Goal: Information Seeking & Learning: Learn about a topic

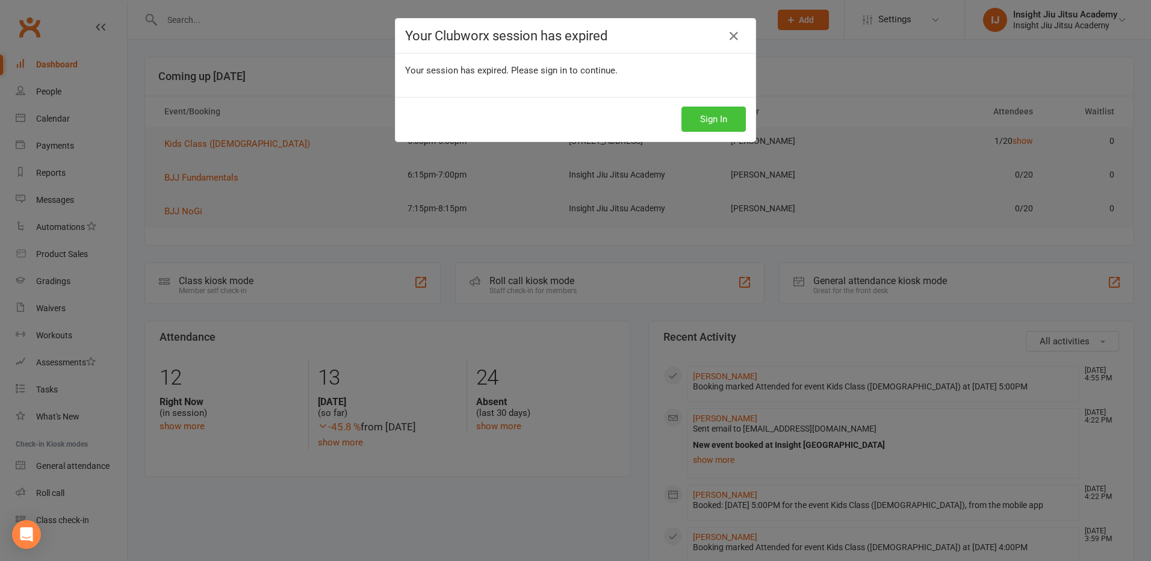
click at [719, 120] on button "Sign In" at bounding box center [713, 119] width 64 height 25
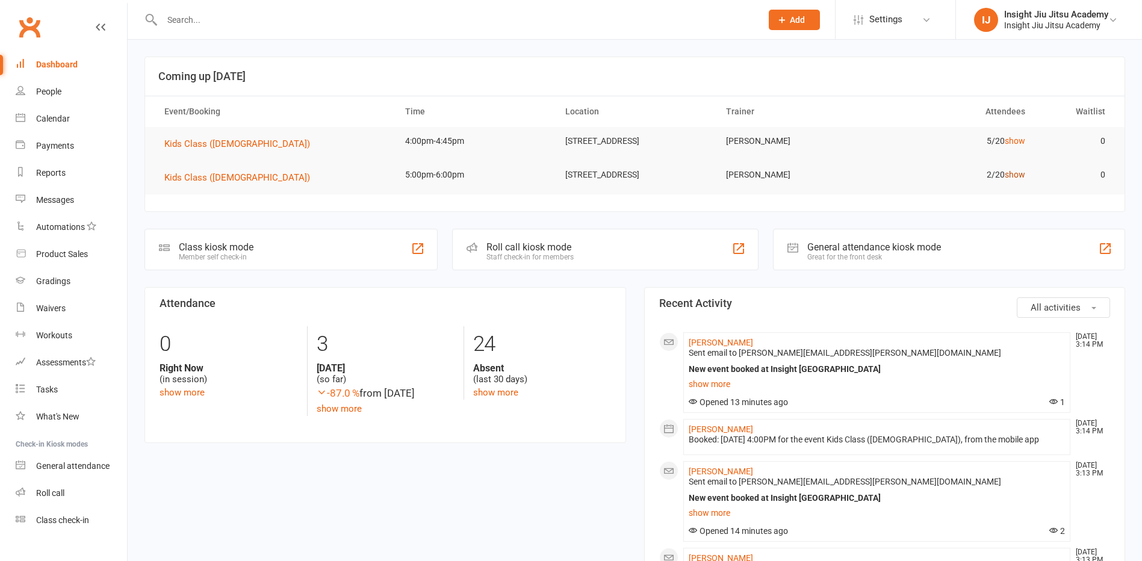
click at [1011, 179] on link "show" at bounding box center [1015, 175] width 20 height 10
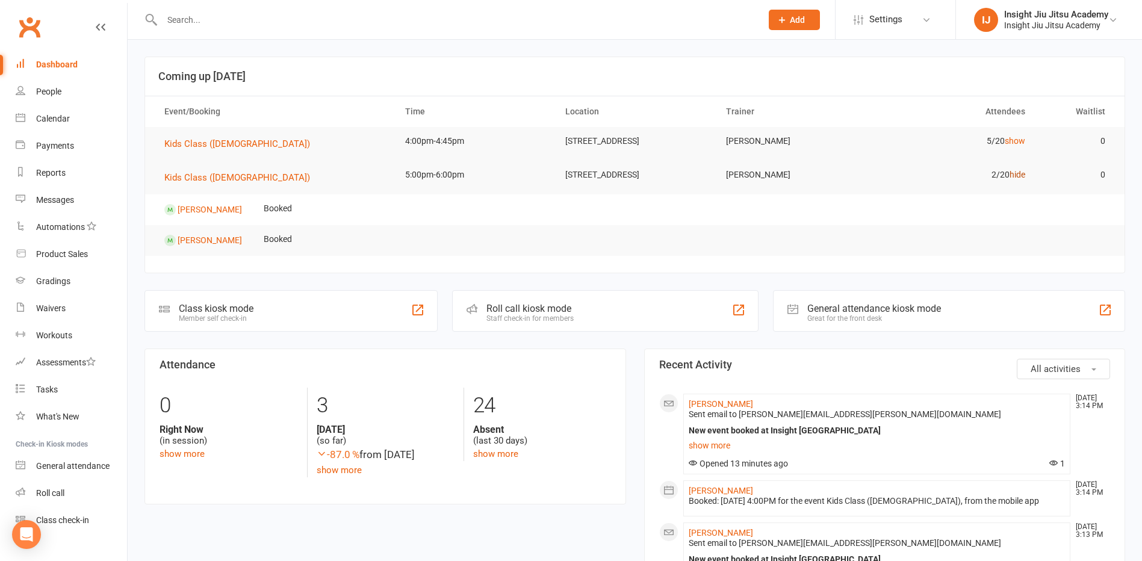
click at [1018, 179] on link "hide" at bounding box center [1017, 175] width 16 height 10
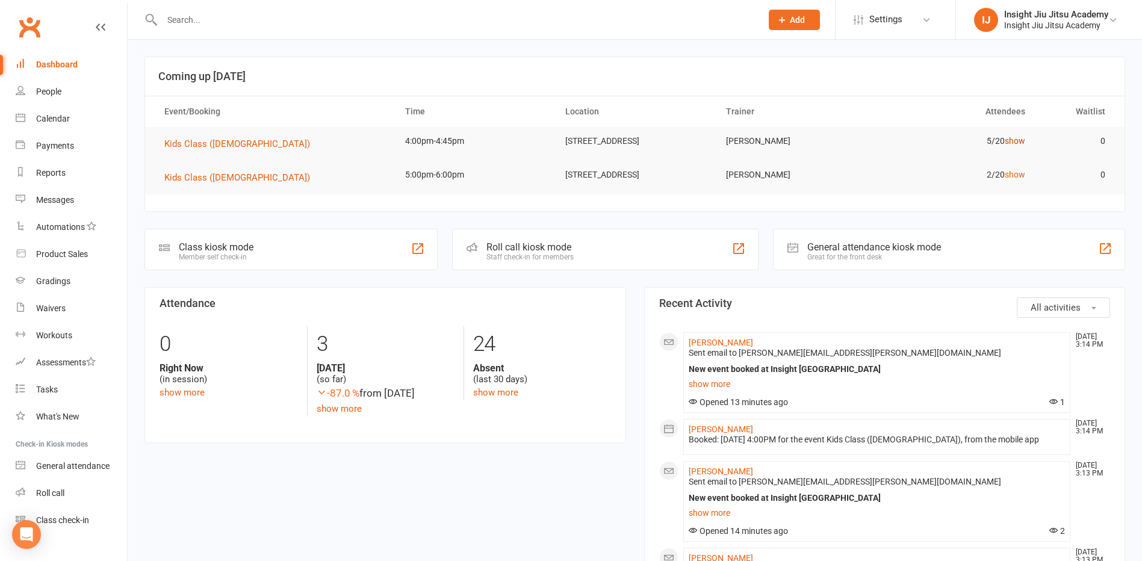
click at [1019, 142] on link "show" at bounding box center [1015, 141] width 20 height 10
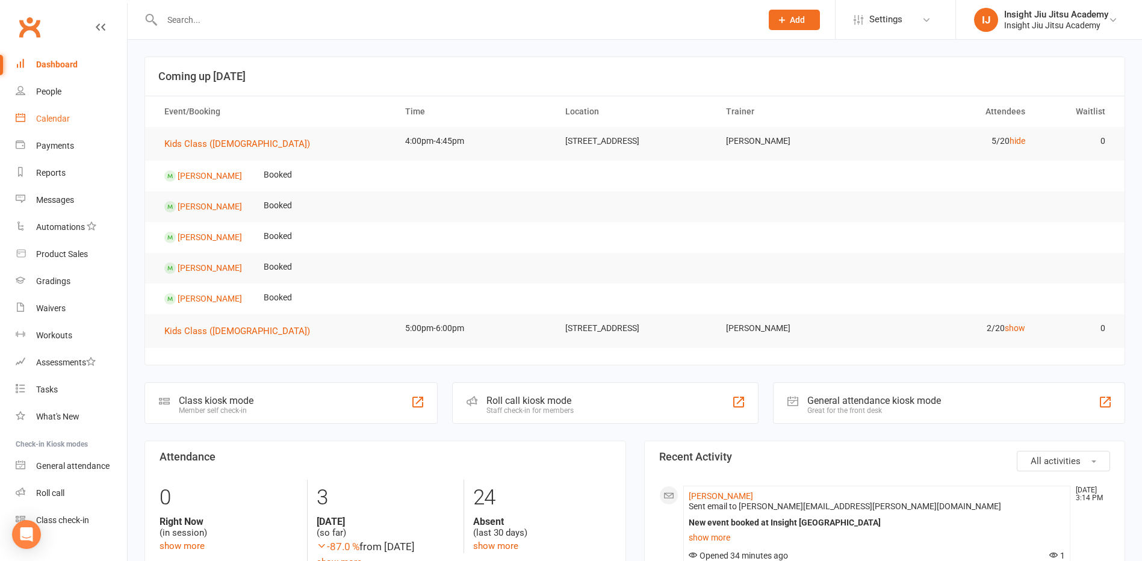
click at [49, 120] on div "Calendar" at bounding box center [53, 119] width 34 height 10
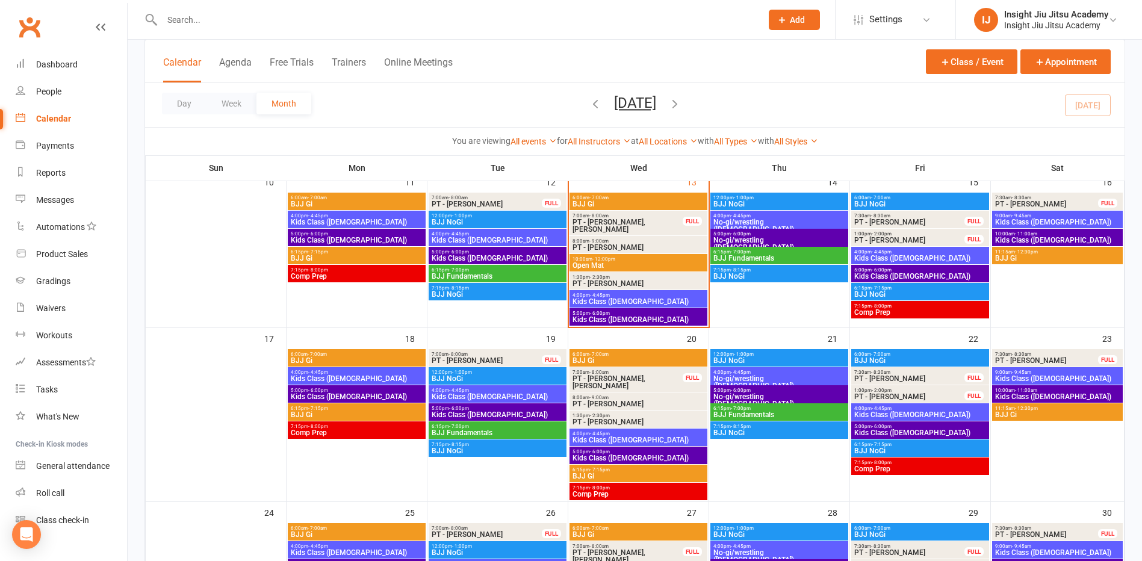
scroll to position [482, 0]
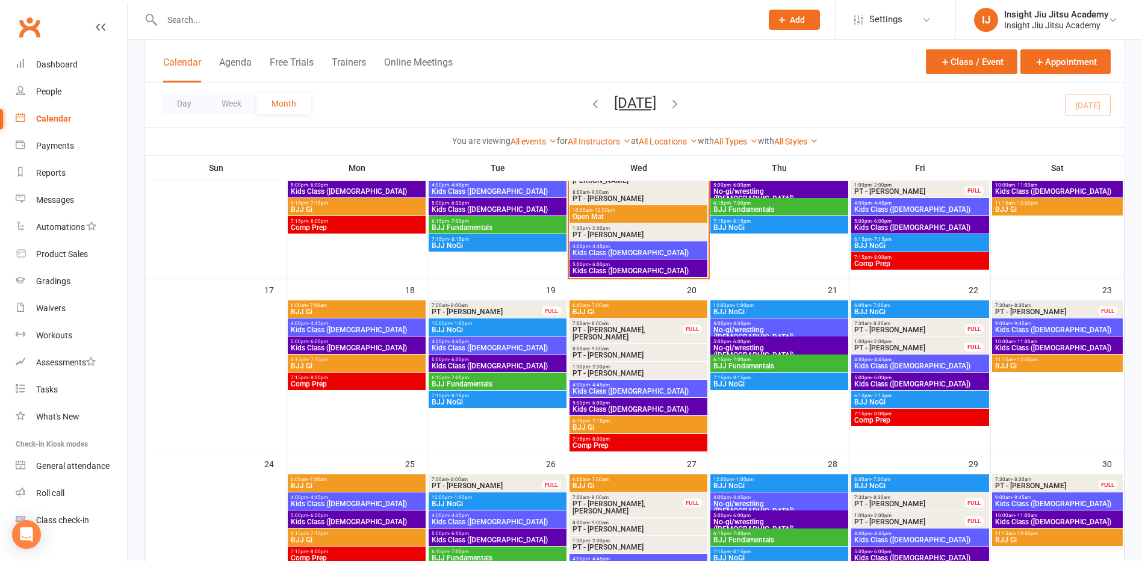
click at [632, 388] on span "Kids Class ([DEMOGRAPHIC_DATA])" at bounding box center [638, 391] width 133 height 7
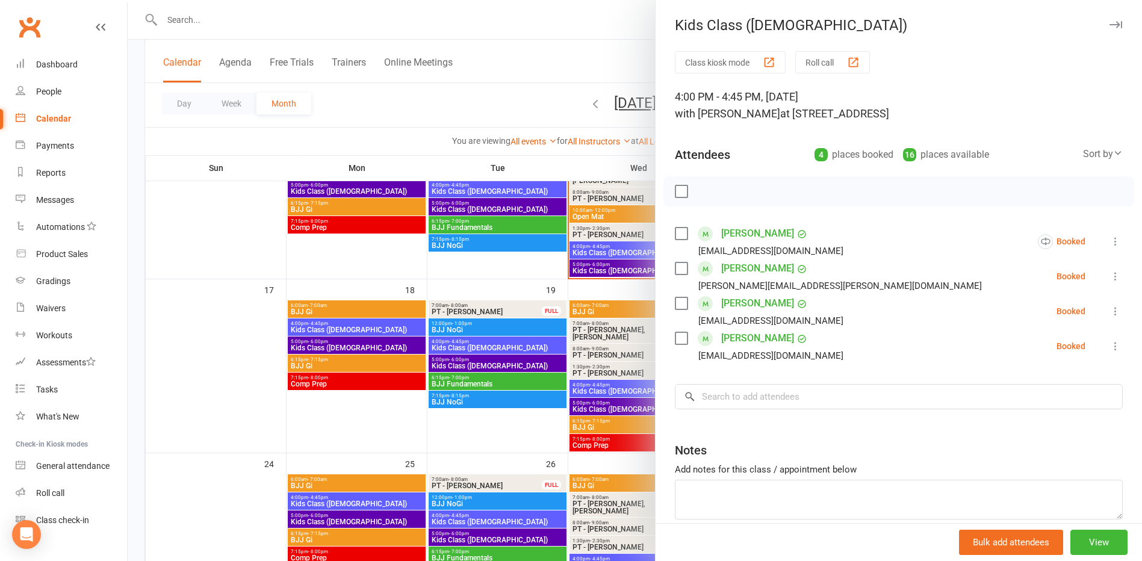
click at [498, 283] on div at bounding box center [635, 280] width 1014 height 561
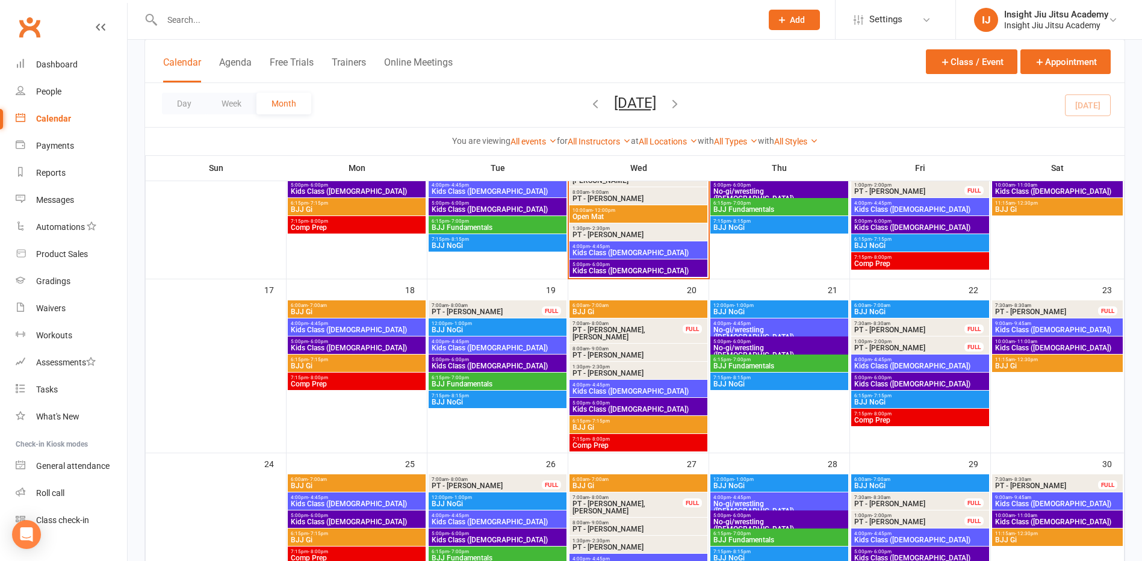
click at [501, 345] on span "Kids Class ([DEMOGRAPHIC_DATA])" at bounding box center [497, 347] width 133 height 7
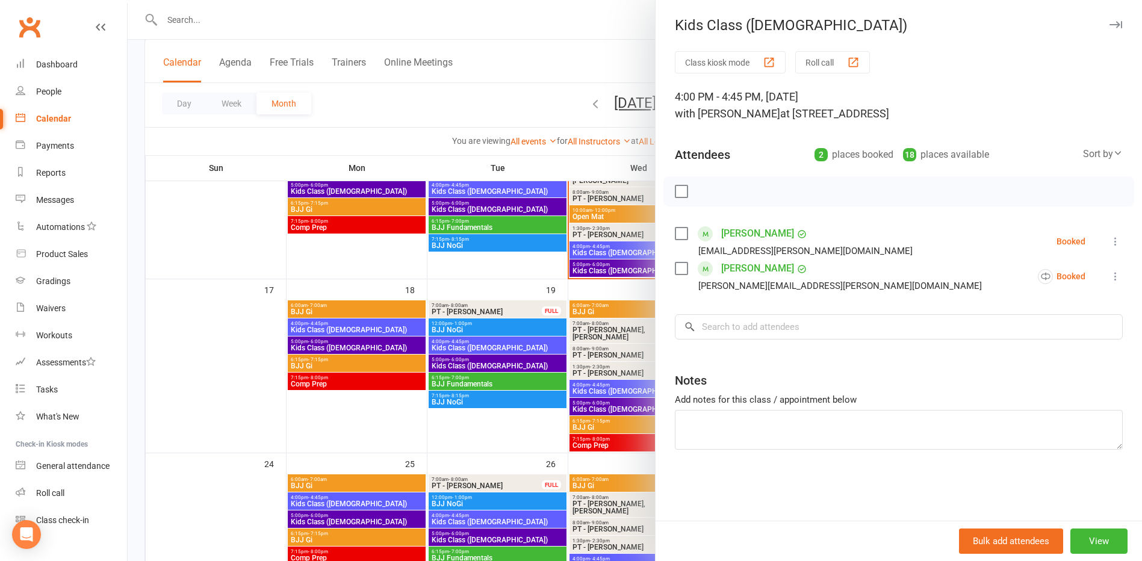
click at [357, 327] on div at bounding box center [635, 280] width 1014 height 561
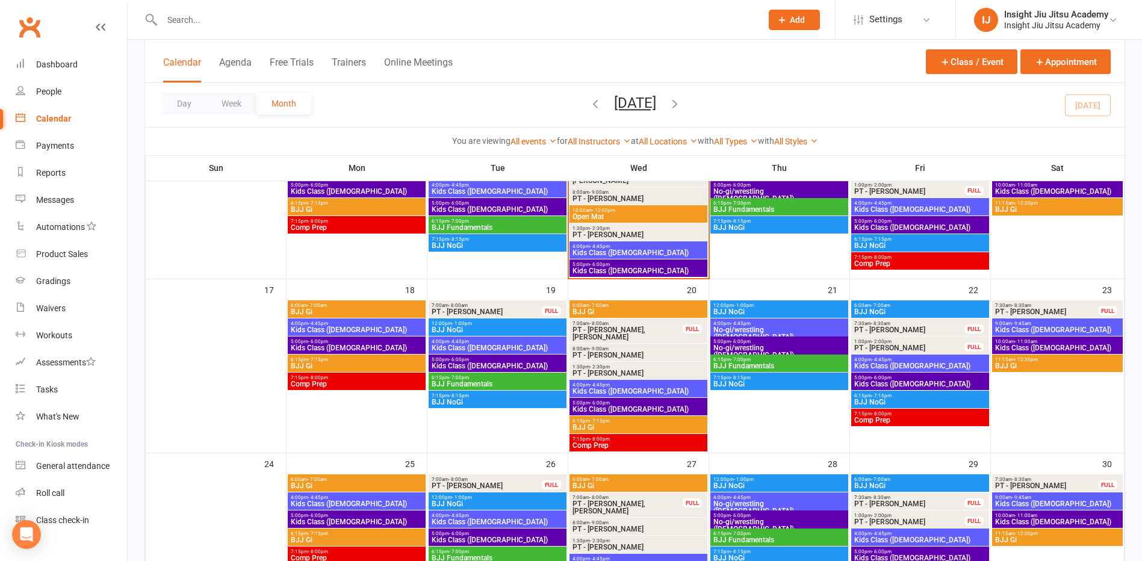
click at [357, 327] on span "Kids Class ([DEMOGRAPHIC_DATA])" at bounding box center [356, 329] width 133 height 7
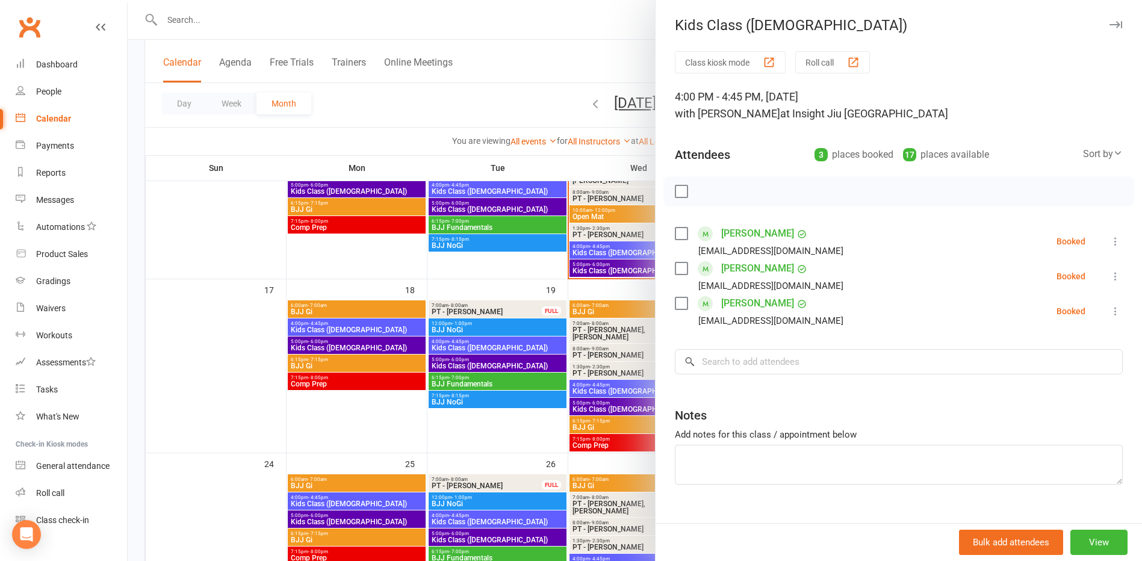
click at [397, 267] on div at bounding box center [635, 280] width 1014 height 561
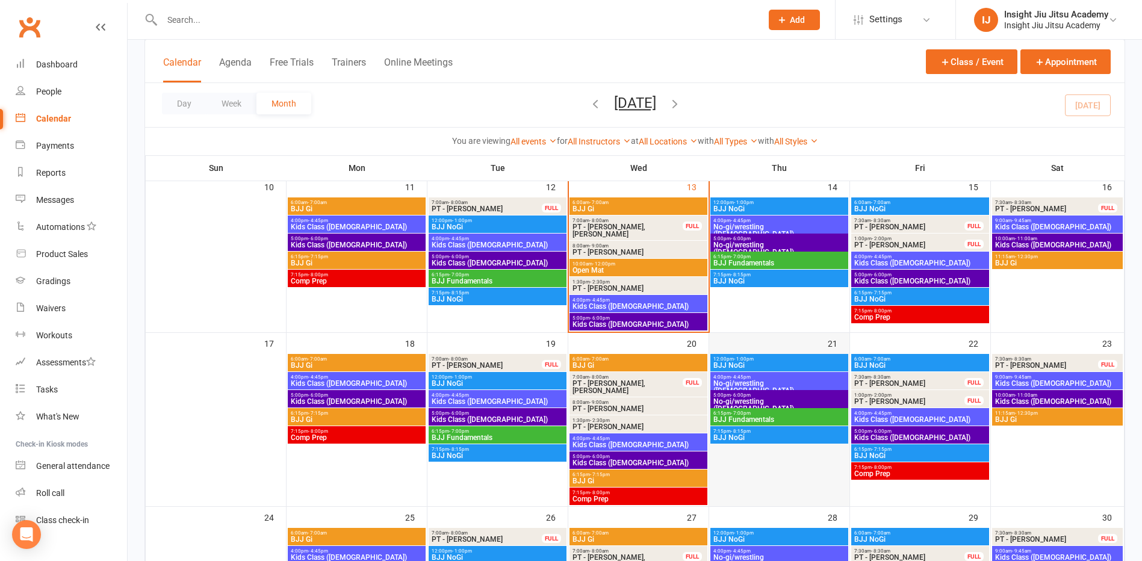
scroll to position [421, 0]
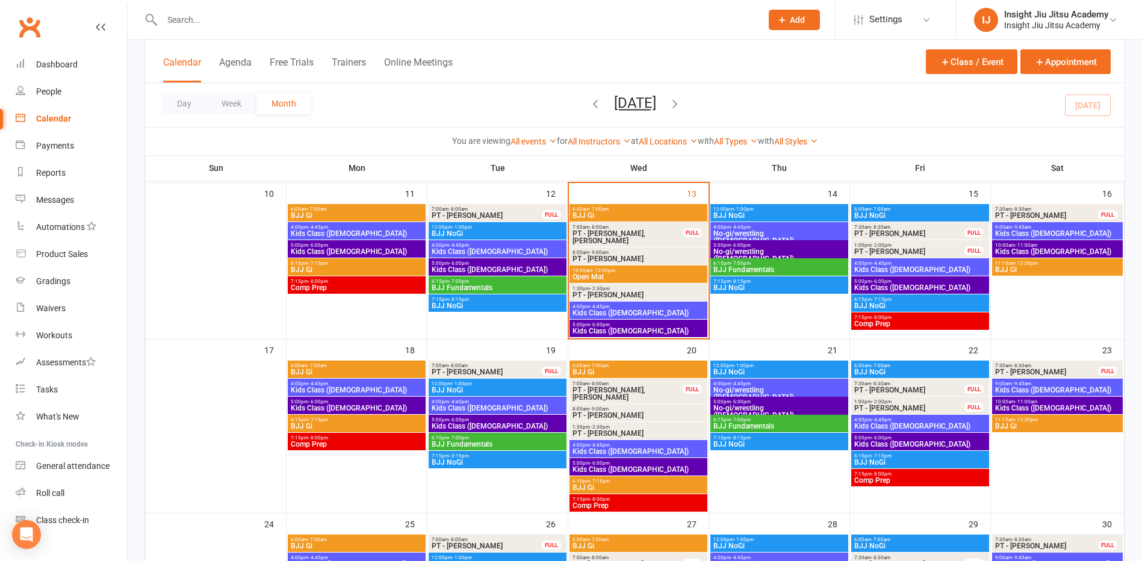
click at [758, 246] on span "5:00pm - 6:00pm" at bounding box center [779, 245] width 133 height 5
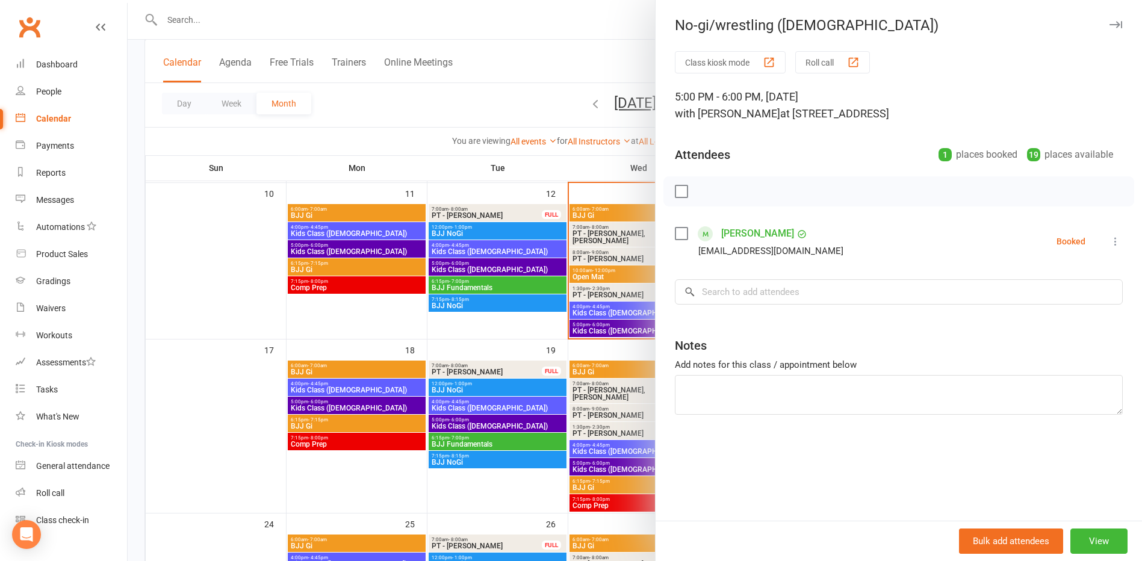
click at [389, 134] on div at bounding box center [635, 280] width 1014 height 561
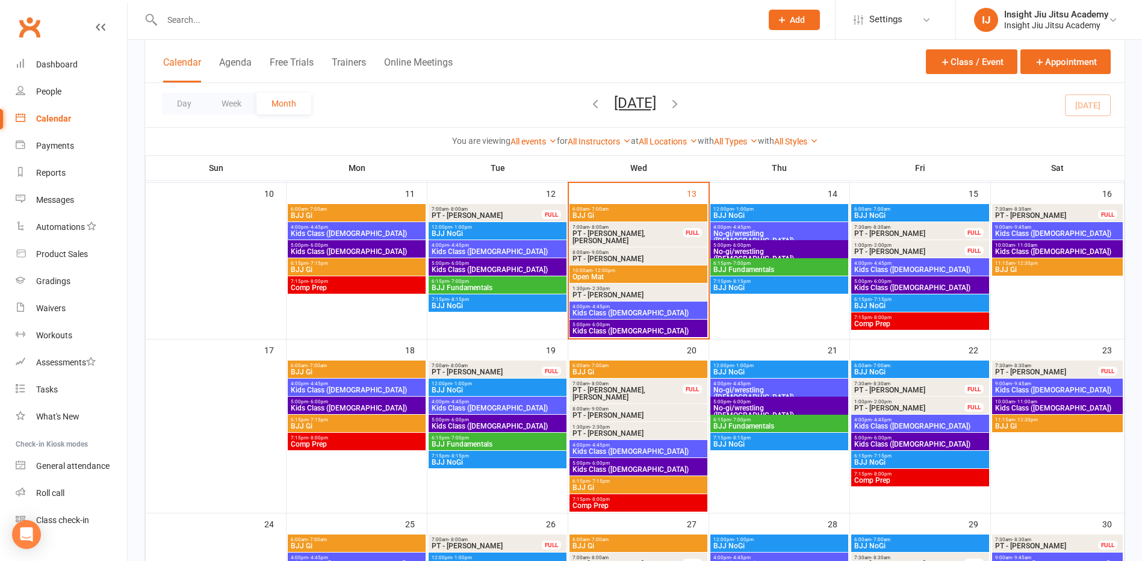
click at [897, 287] on span "Kids Class ([DEMOGRAPHIC_DATA])" at bounding box center [919, 287] width 133 height 7
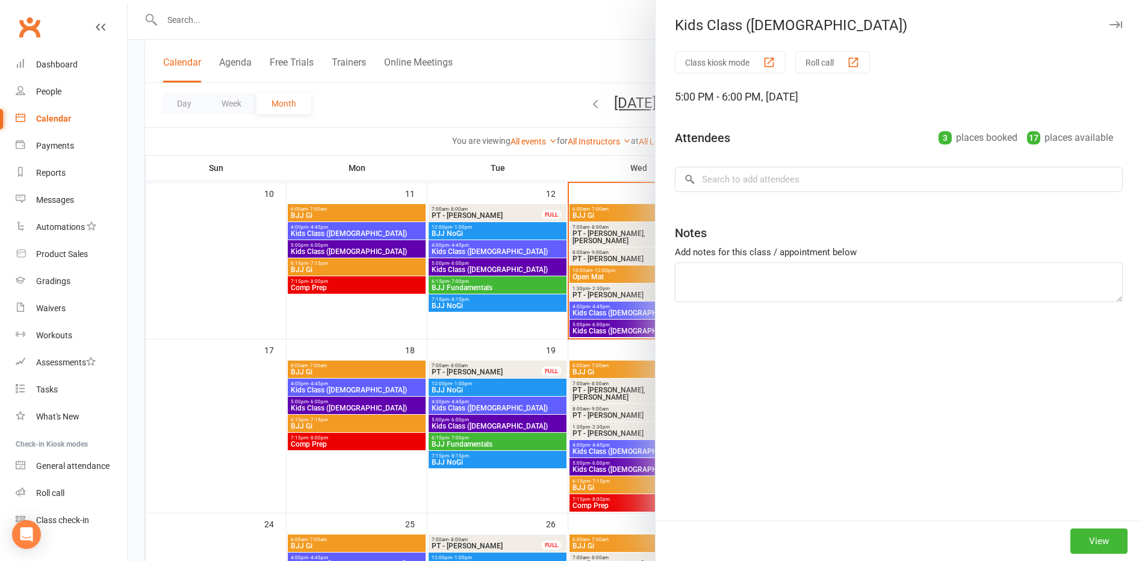
click at [483, 330] on div at bounding box center [635, 280] width 1014 height 561
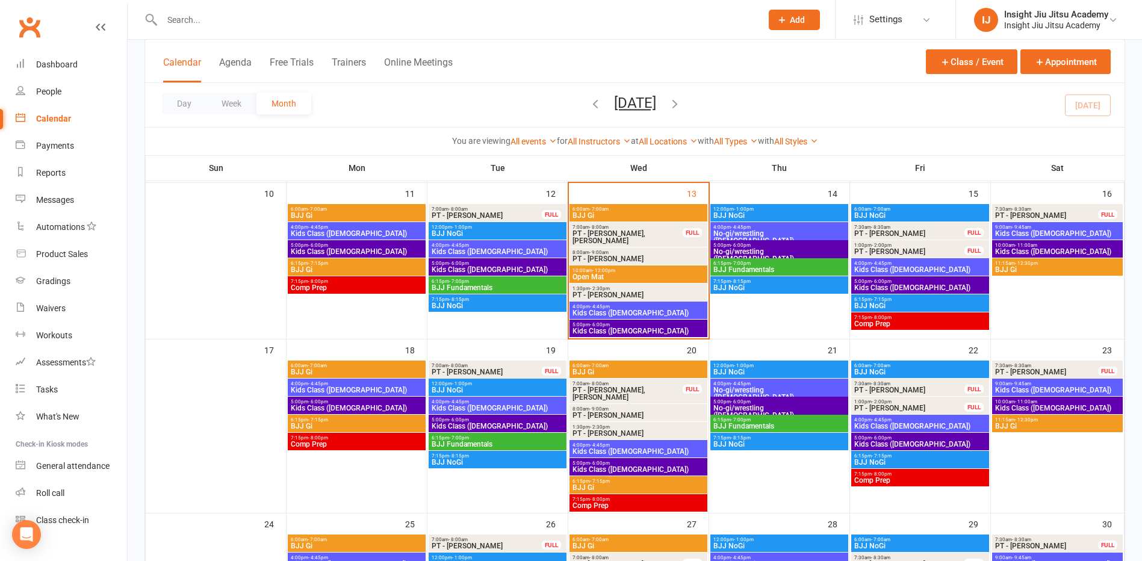
click at [902, 264] on span "4:00pm - 4:45pm" at bounding box center [919, 263] width 133 height 5
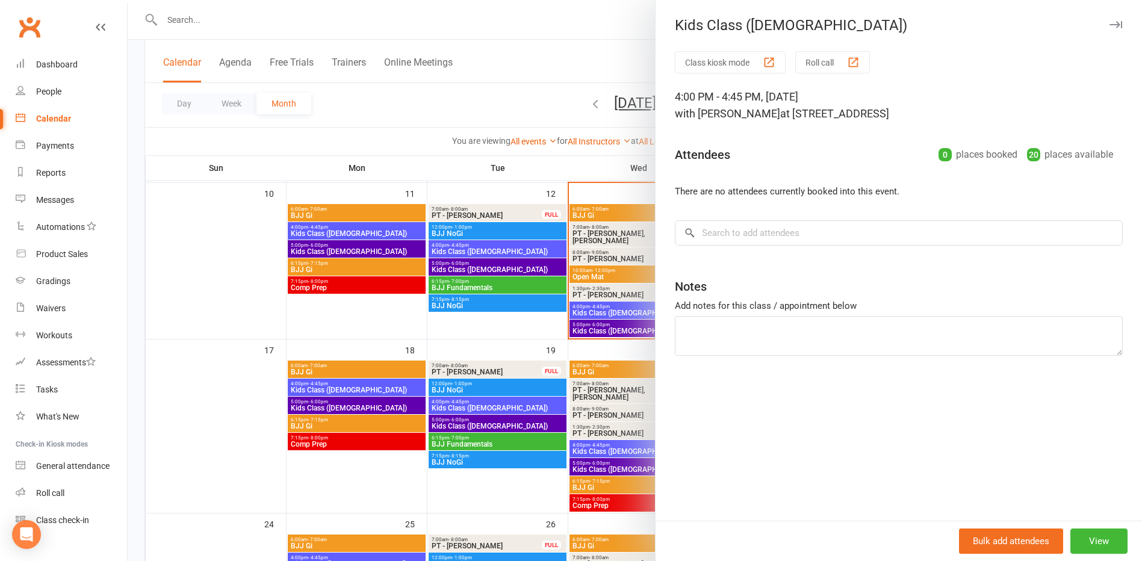
click at [413, 144] on div at bounding box center [635, 280] width 1014 height 561
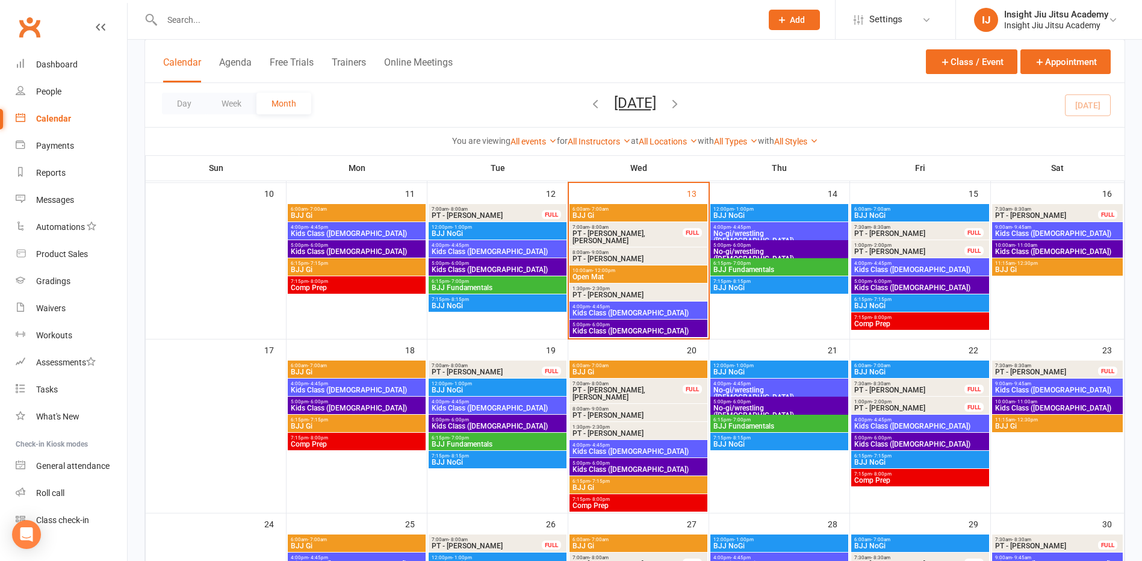
click at [1036, 232] on span "Kids Class ([DEMOGRAPHIC_DATA])" at bounding box center [1057, 233] width 126 height 7
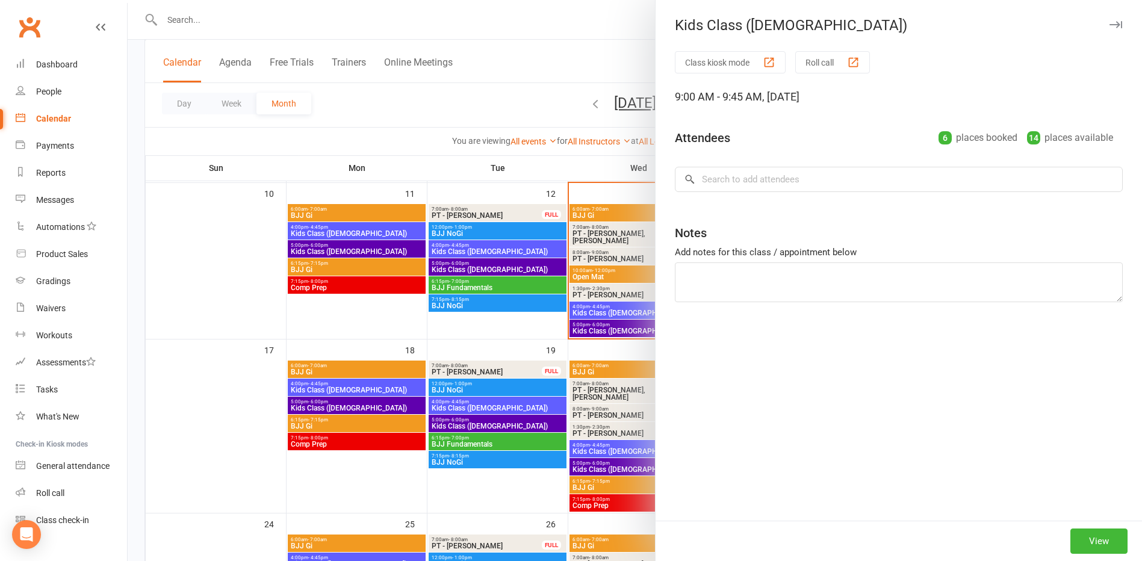
click at [371, 138] on div at bounding box center [635, 280] width 1014 height 561
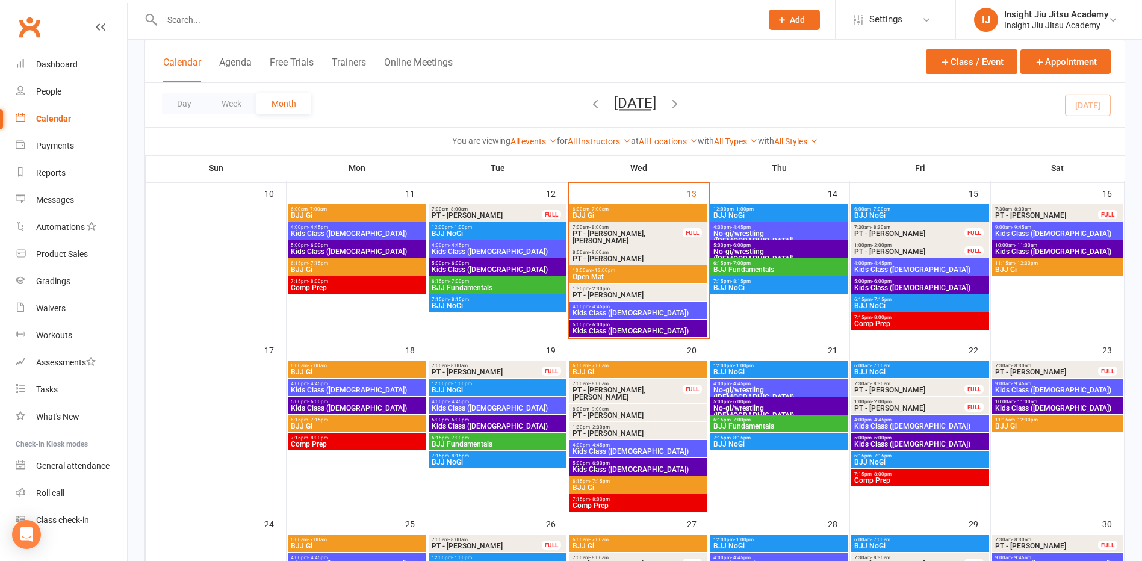
click at [1062, 248] on span "Kids Class ([DEMOGRAPHIC_DATA])" at bounding box center [1057, 251] width 126 height 7
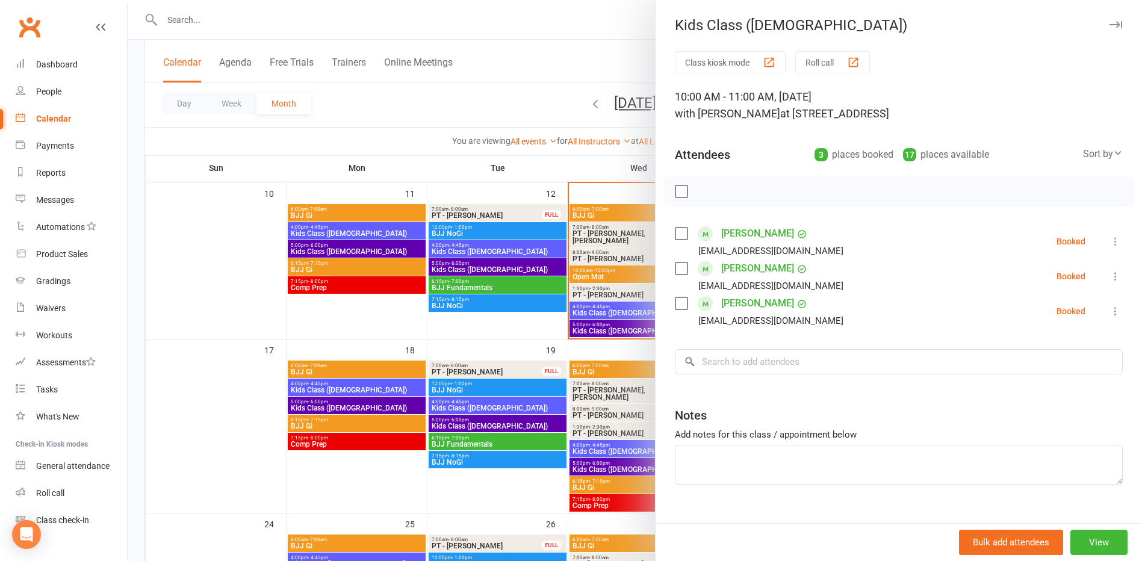
click at [390, 123] on div at bounding box center [635, 280] width 1014 height 561
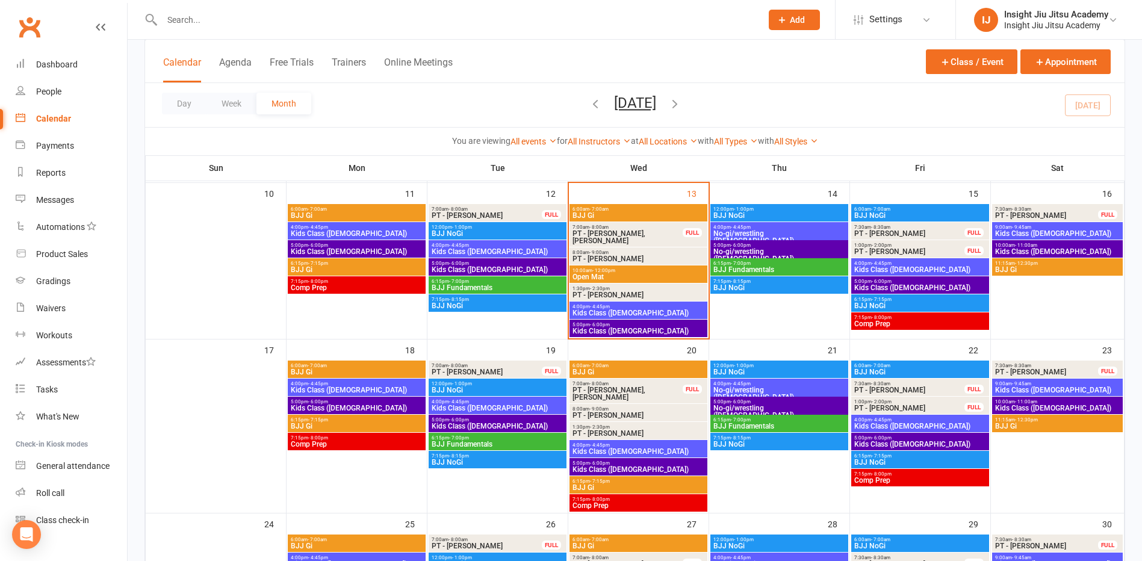
click at [487, 406] on span "Kids Class ([DEMOGRAPHIC_DATA])" at bounding box center [497, 407] width 133 height 7
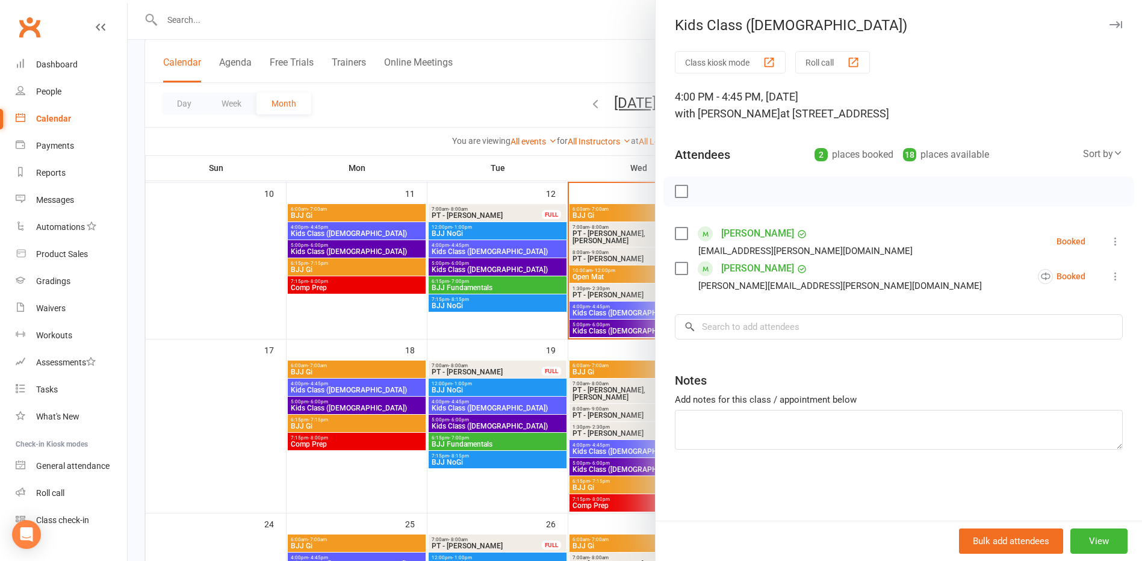
click at [429, 332] on div at bounding box center [635, 280] width 1014 height 561
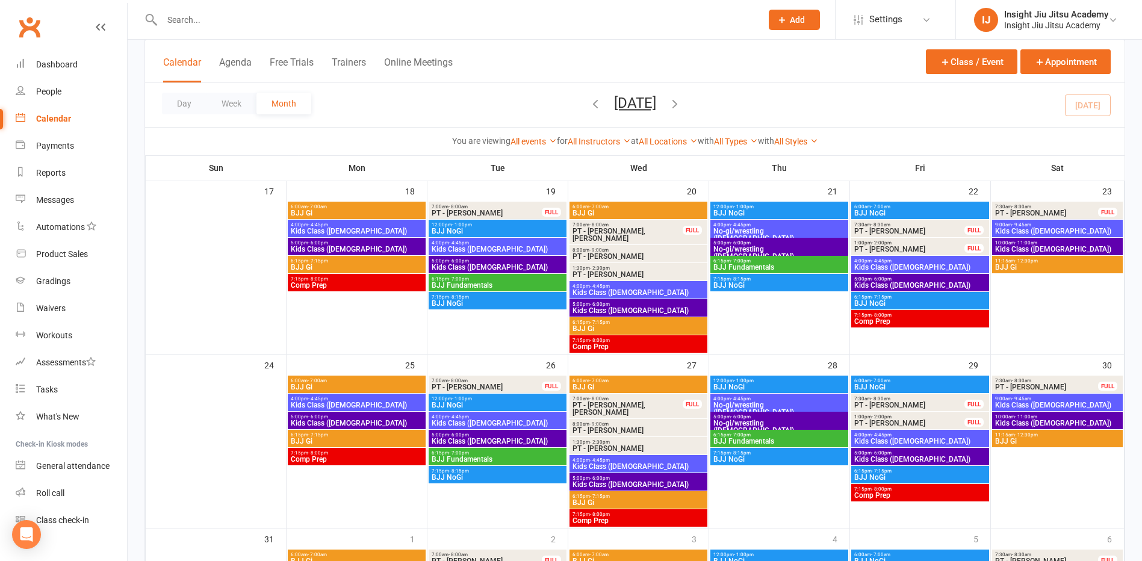
scroll to position [602, 0]
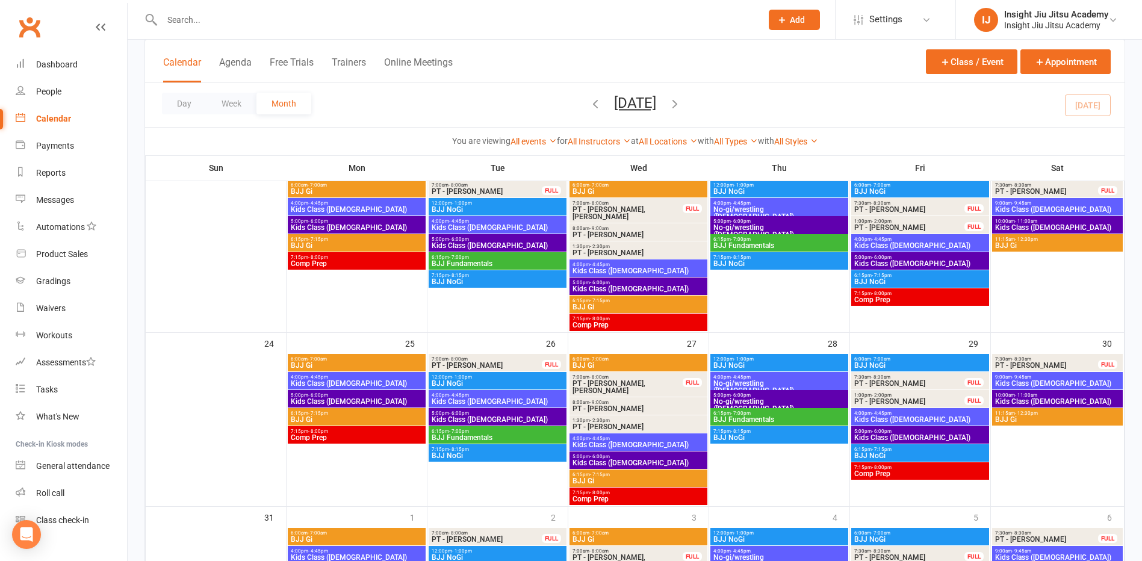
click at [486, 377] on span "12:00pm - 1:00pm" at bounding box center [497, 376] width 133 height 5
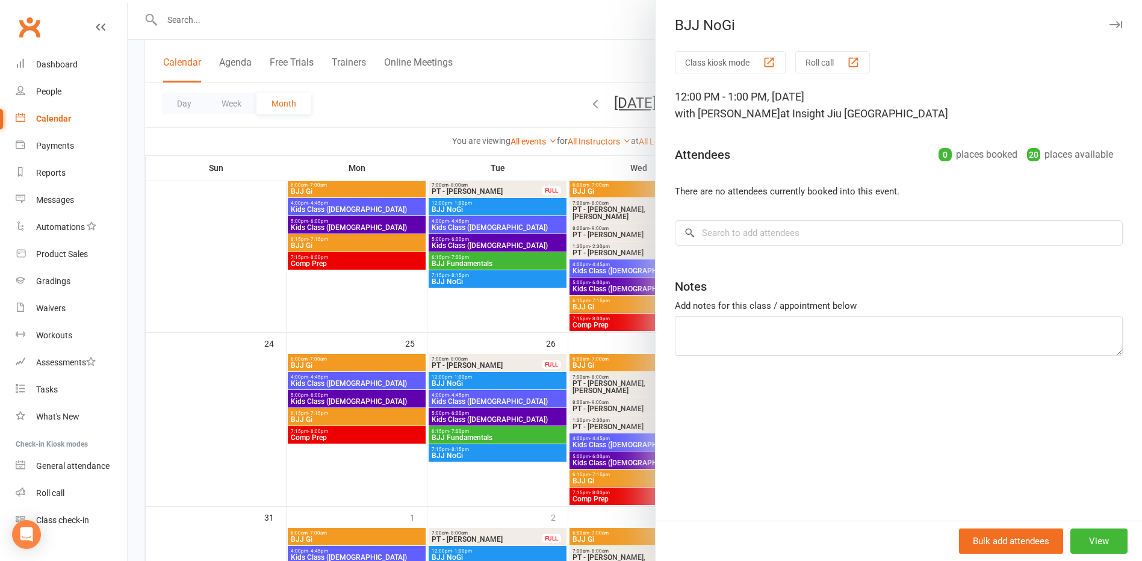
click at [458, 321] on div at bounding box center [635, 280] width 1014 height 561
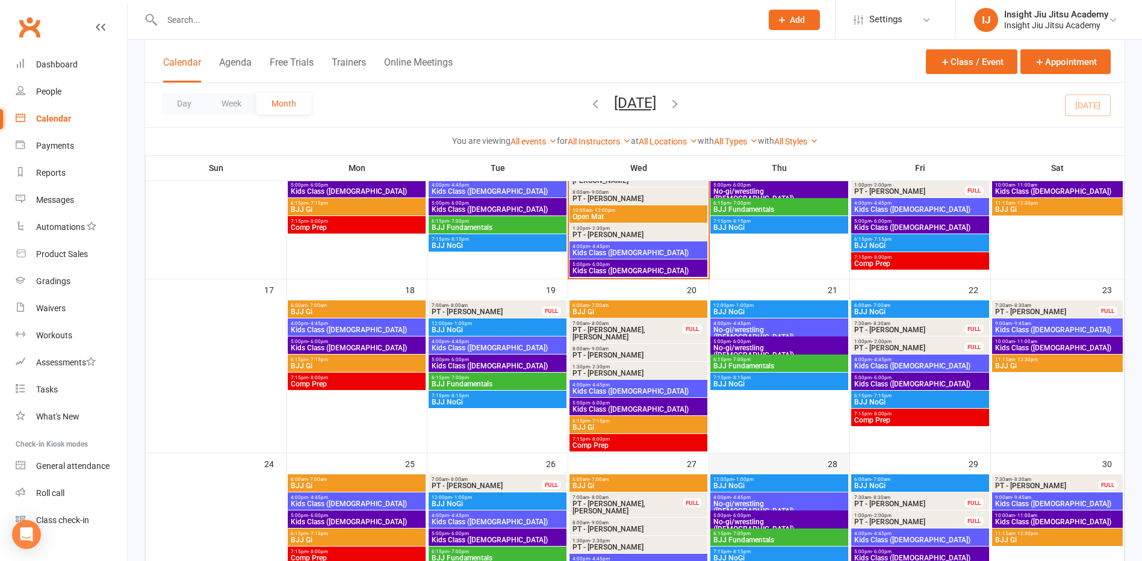
scroll to position [421, 0]
